Goal: Information Seeking & Learning: Learn about a topic

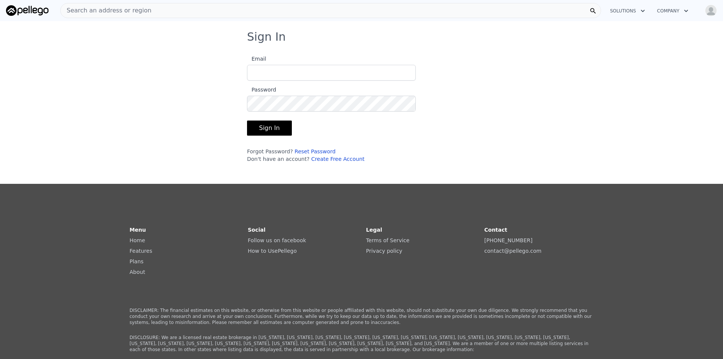
type input "[EMAIL_ADDRESS][DOMAIN_NAME]"
click at [259, 132] on button "Sign In" at bounding box center [269, 127] width 45 height 15
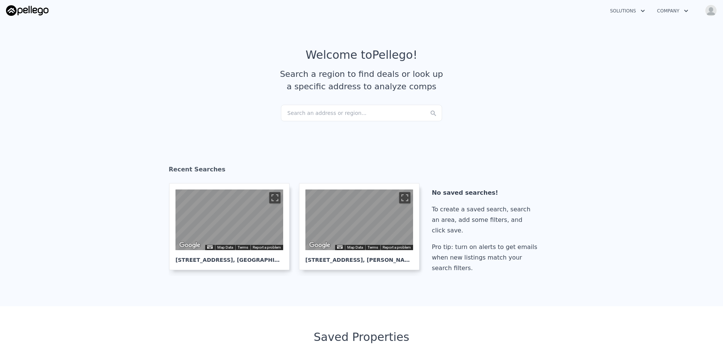
click at [341, 114] on div "Search an address or region..." at bounding box center [361, 113] width 161 height 17
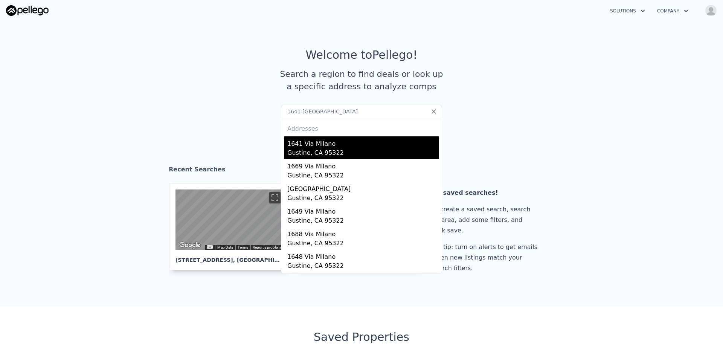
type input "1641 [GEOGRAPHIC_DATA]"
click at [329, 142] on div "1641 Via Milano" at bounding box center [362, 142] width 151 height 12
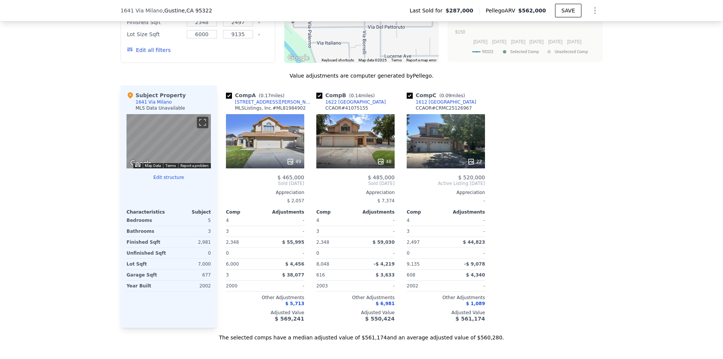
scroll to position [675, 0]
click at [276, 166] on div "49" at bounding box center [265, 162] width 72 height 8
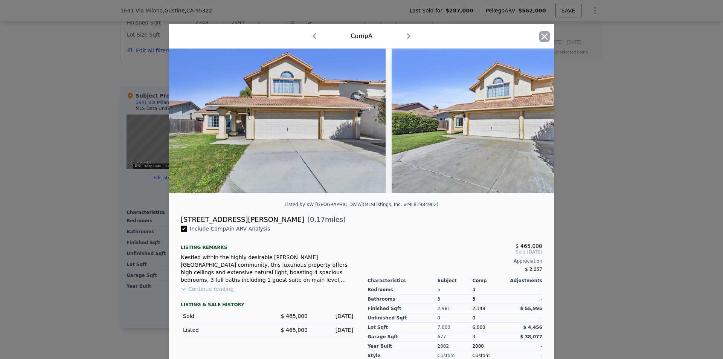
click at [542, 36] on icon "button" at bounding box center [544, 36] width 6 height 6
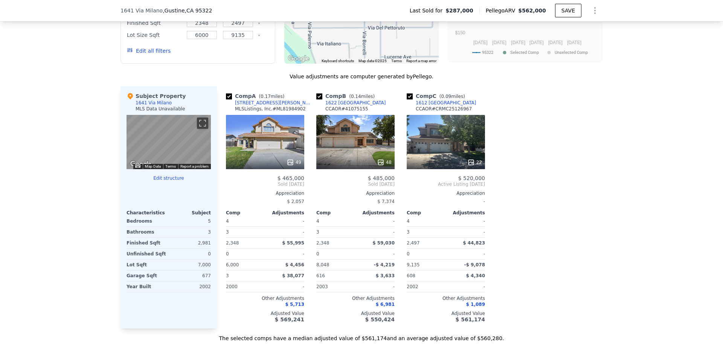
scroll to position [675, 0]
click at [468, 161] on div at bounding box center [446, 162] width 78 height 14
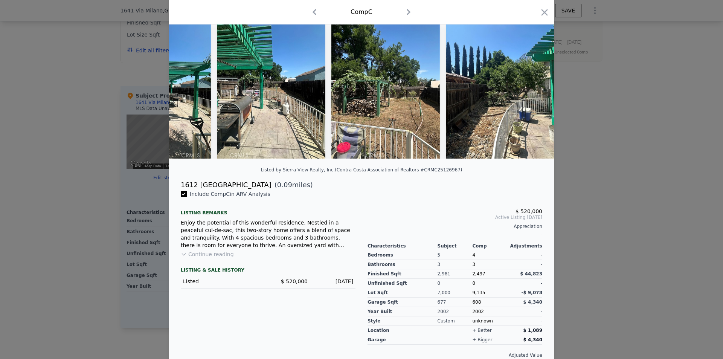
scroll to position [52, 0]
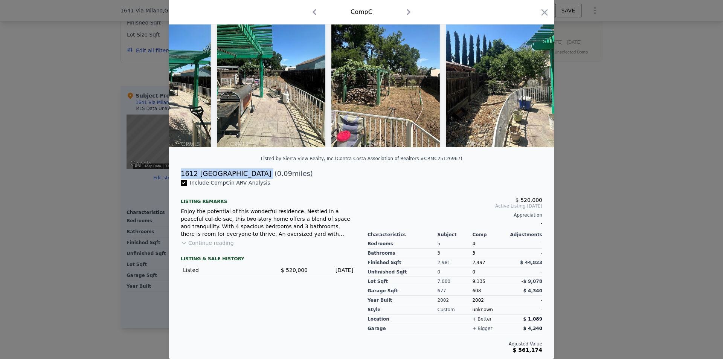
drag, startPoint x: 177, startPoint y: 172, endPoint x: 231, endPoint y: 171, distance: 54.2
click at [231, 171] on div "1612 Via Colabria ( 0.09 miles)" at bounding box center [362, 173] width 374 height 11
copy div "1612 [GEOGRAPHIC_DATA]"
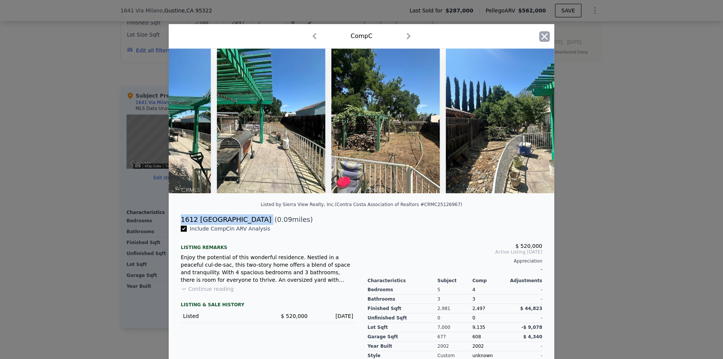
click at [539, 34] on icon "button" at bounding box center [544, 36] width 11 height 11
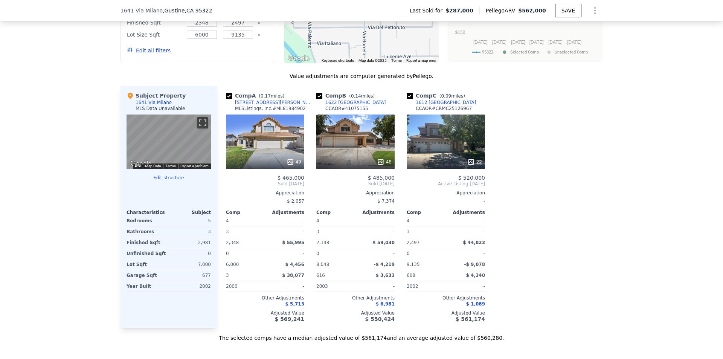
click at [293, 158] on div "49" at bounding box center [265, 141] width 78 height 54
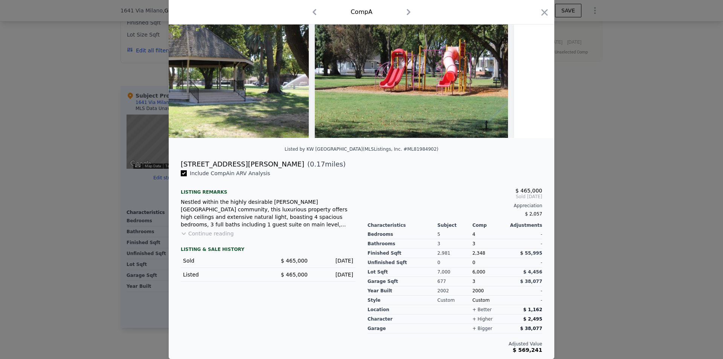
scroll to position [61, 0]
click at [216, 233] on button "Continue reading" at bounding box center [207, 234] width 53 height 8
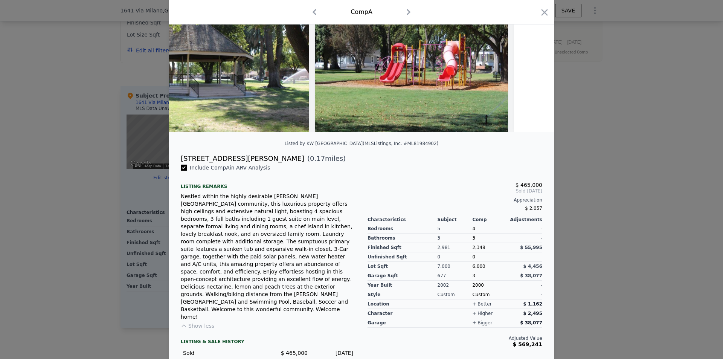
scroll to position [0, 0]
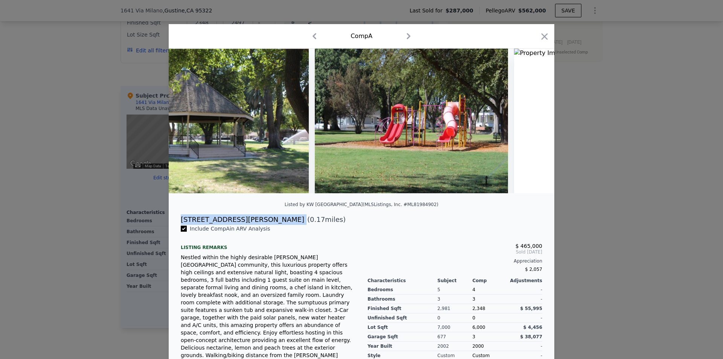
drag, startPoint x: 175, startPoint y: 223, endPoint x: 226, endPoint y: 221, distance: 50.1
click at [226, 221] on div "1515 Via [PERSON_NAME] ( 0.17 miles)" at bounding box center [362, 219] width 374 height 11
copy div "[STREET_ADDRESS][PERSON_NAME]"
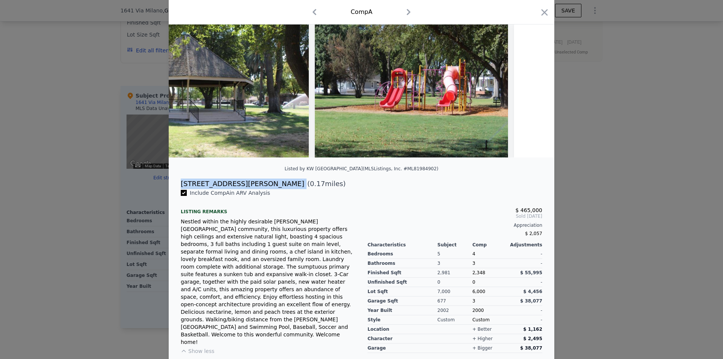
scroll to position [61, 0]
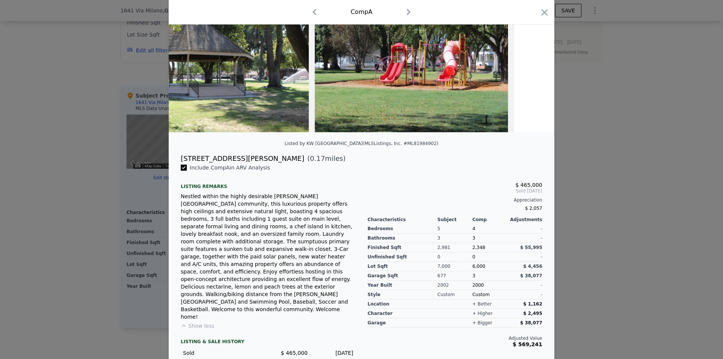
click at [611, 156] on div at bounding box center [361, 179] width 723 height 359
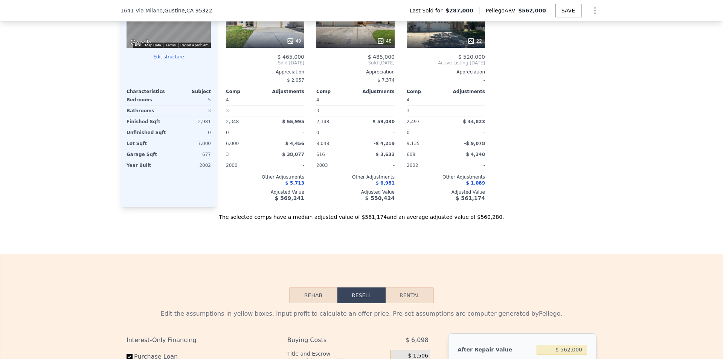
scroll to position [826, 0]
